Goal: Check status: Check status

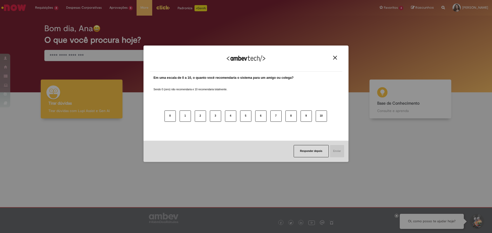
click at [337, 59] on button "Close" at bounding box center [334, 58] width 7 height 4
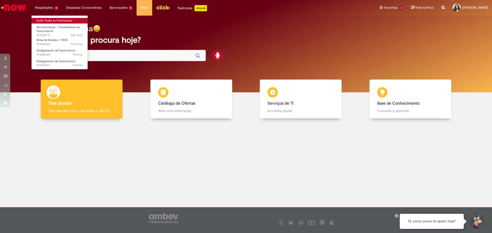
click at [56, 21] on link "Exibir Todas as Solicitações" at bounding box center [59, 21] width 56 height 6
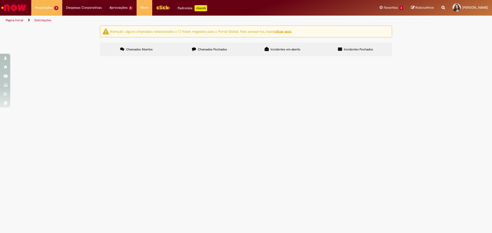
click at [0, 0] on span "Olá, boa tarde. Solicito, por favor, o pagamento retroativo da funcionária [PER…" at bounding box center [0, 0] width 0 height 0
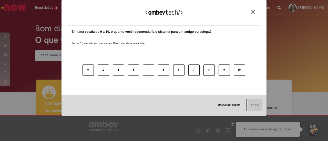
click at [252, 13] on img "Close" at bounding box center [253, 12] width 4 height 4
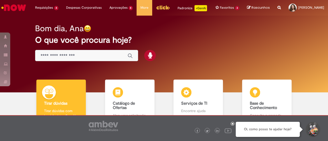
click at [165, 9] on img "Menu Cabeçalho" at bounding box center [163, 8] width 14 height 8
